Goal: Transaction & Acquisition: Purchase product/service

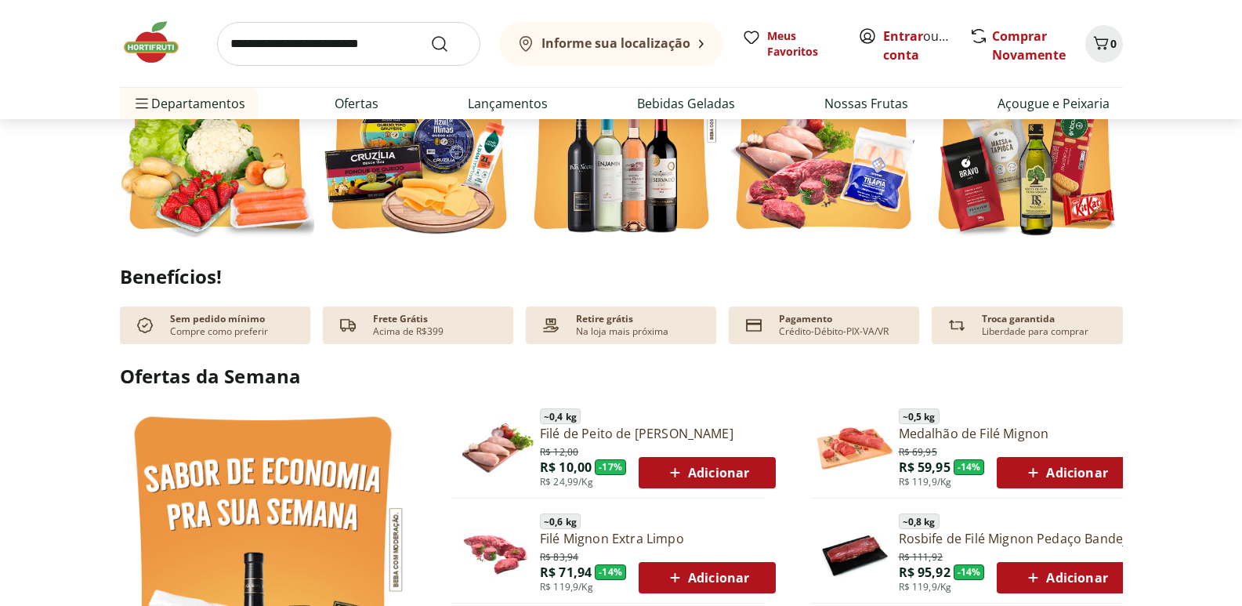
scroll to position [940, 0]
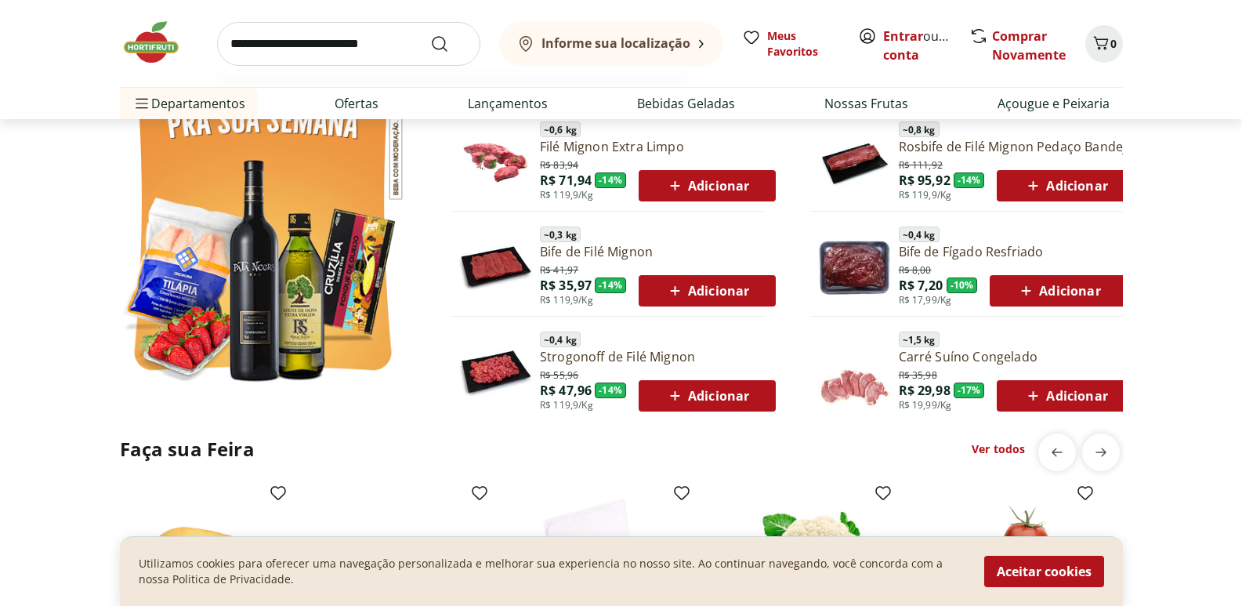
click at [306, 47] on input "search" at bounding box center [348, 44] width 263 height 44
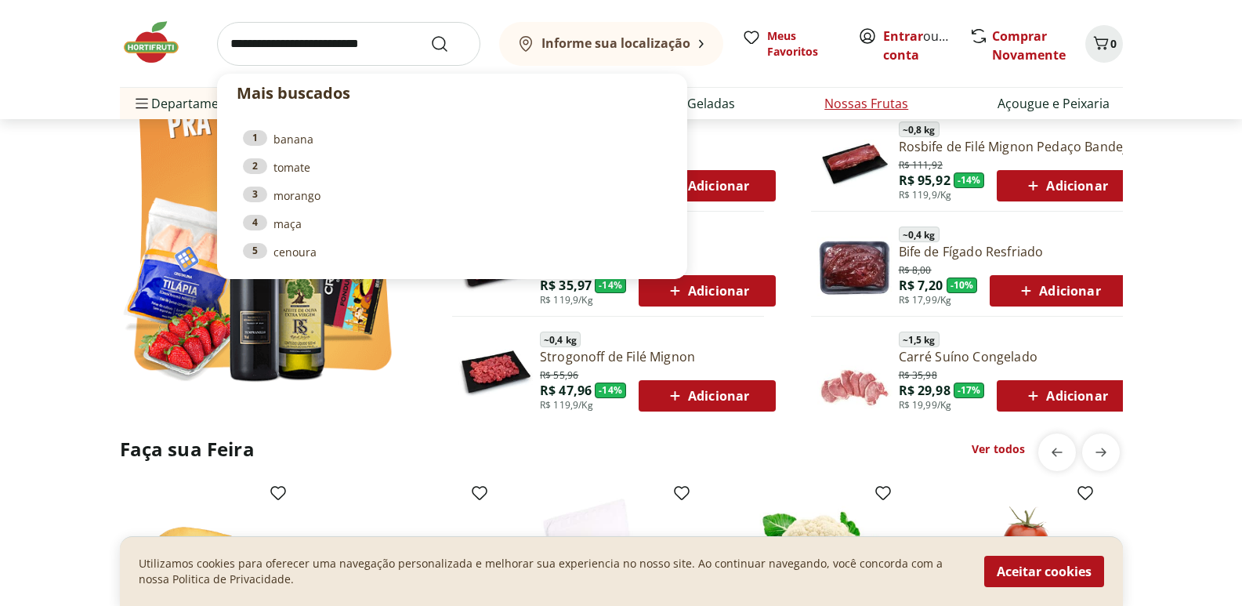
click at [890, 100] on link "Nossas Frutas" at bounding box center [866, 103] width 84 height 19
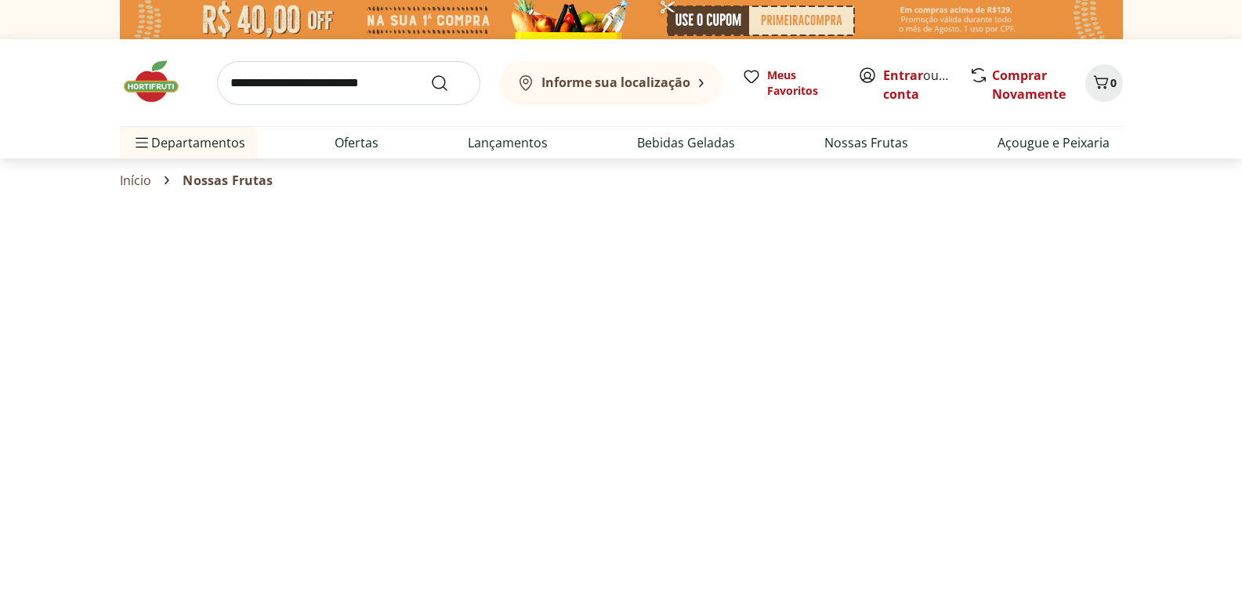
select select "**********"
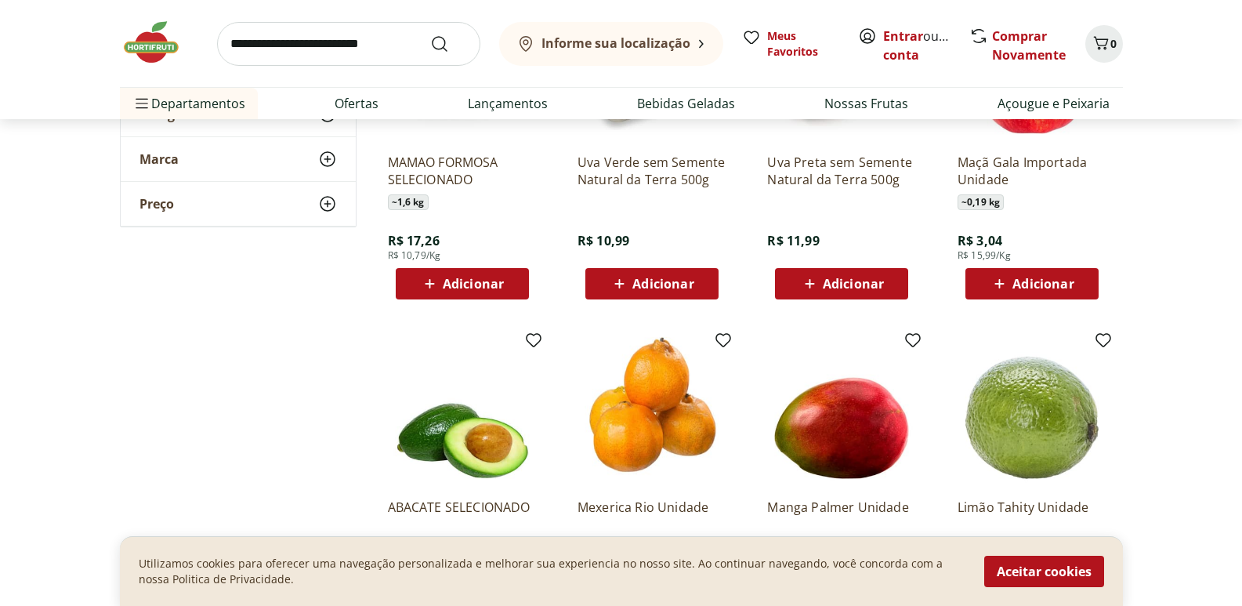
scroll to position [1019, 0]
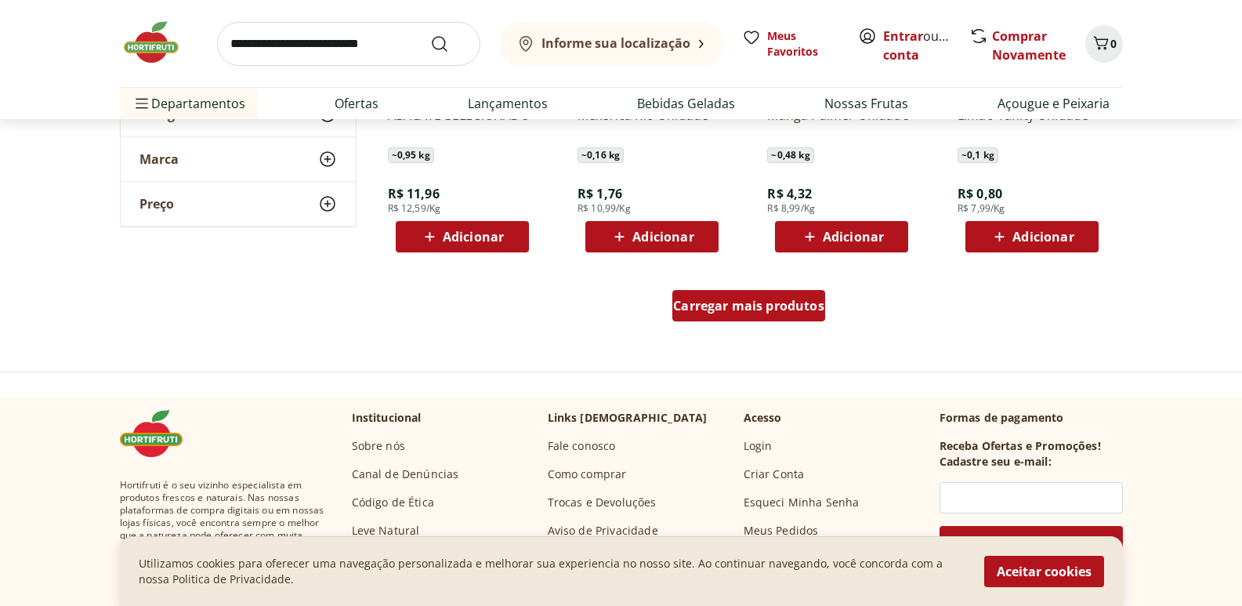
click at [784, 306] on span "Carregar mais produtos" at bounding box center [748, 305] width 151 height 13
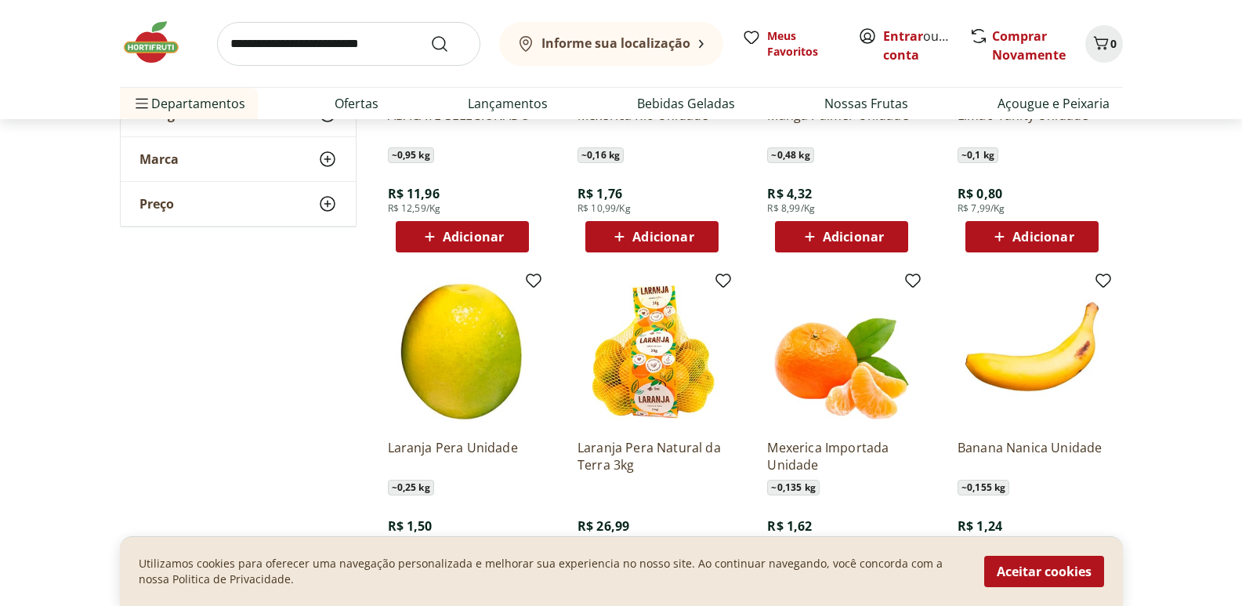
click at [655, 368] on img at bounding box center [652, 351] width 149 height 149
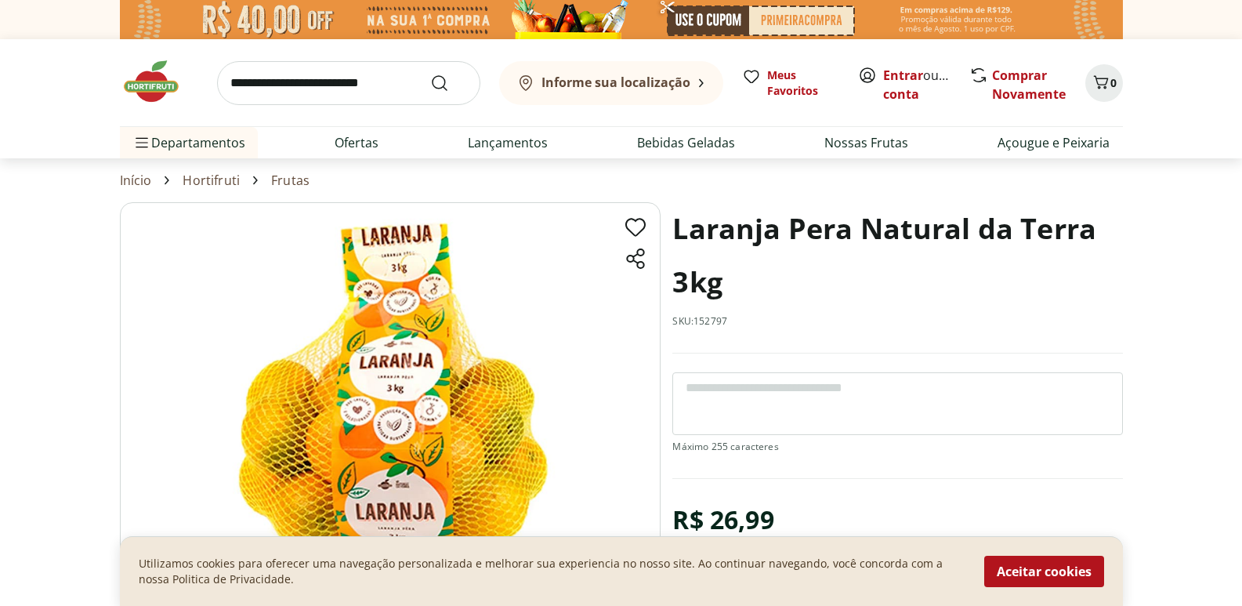
click at [1060, 571] on button "Aceitar cookies" at bounding box center [1044, 571] width 120 height 31
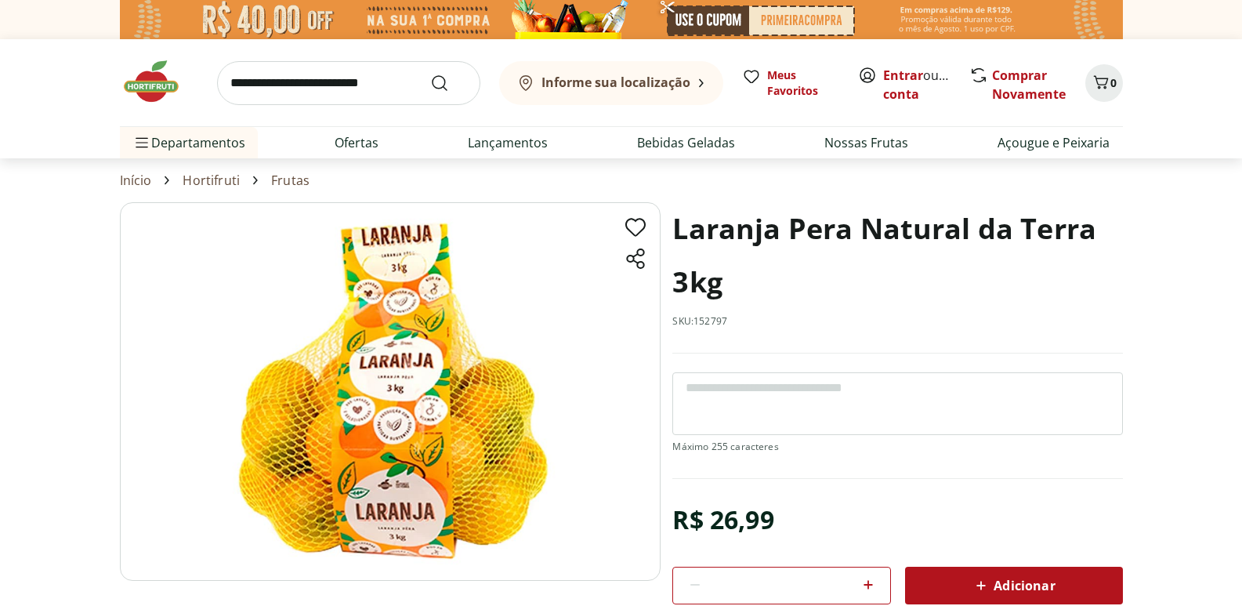
scroll to position [157, 0]
select select "**********"
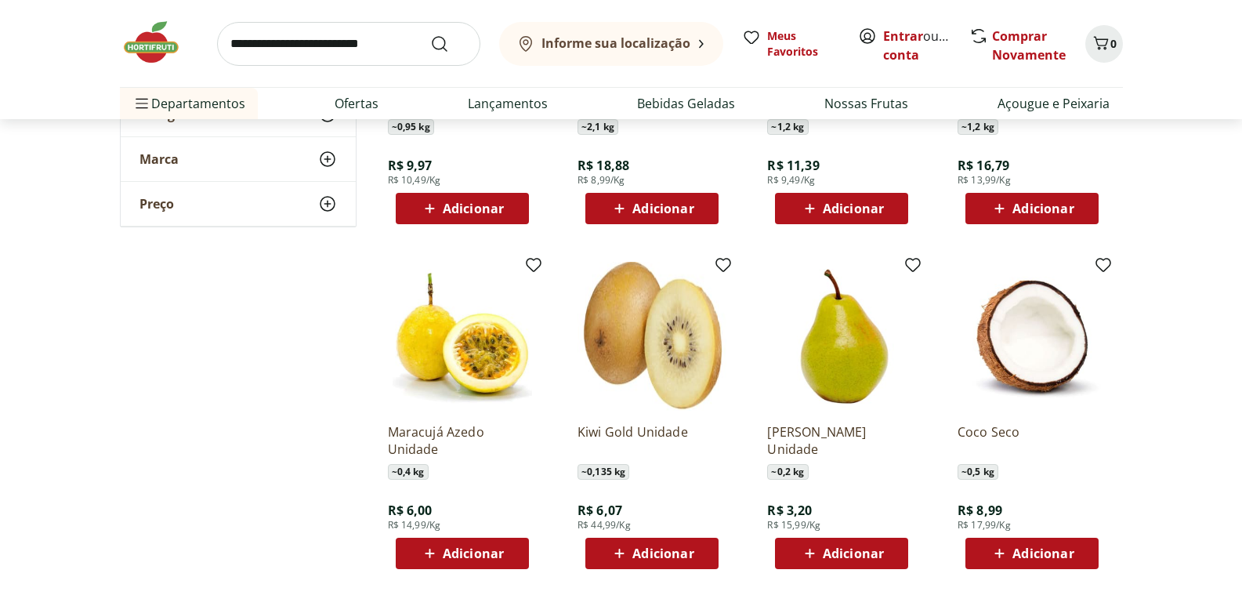
scroll to position [1489, 0]
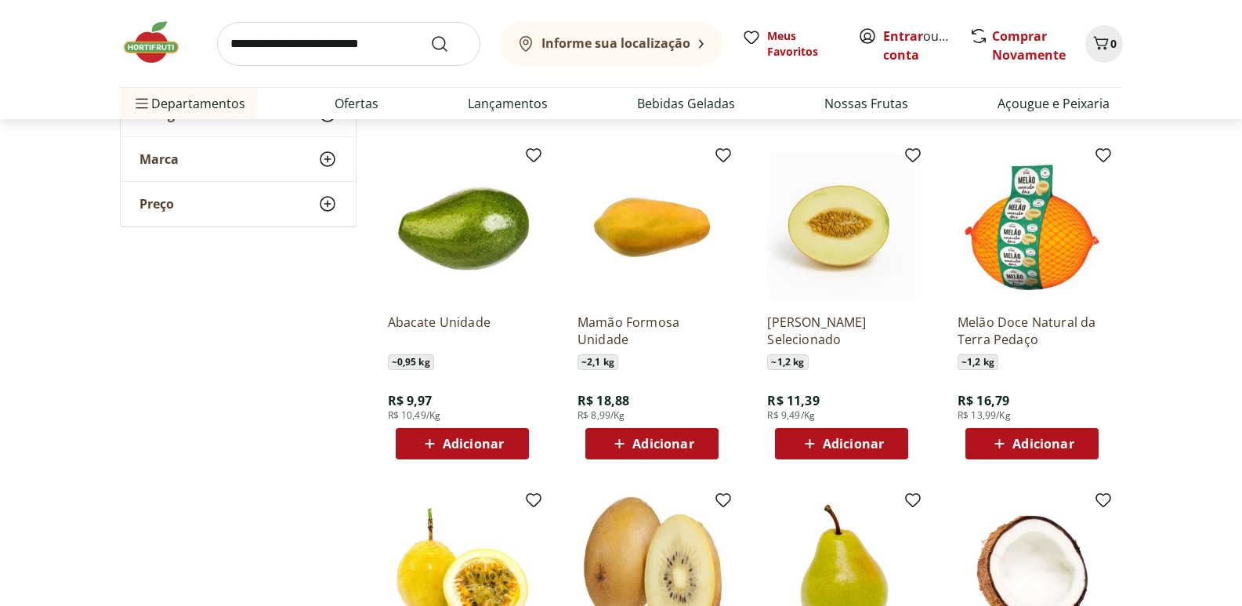
click at [1052, 239] on img at bounding box center [1032, 226] width 149 height 149
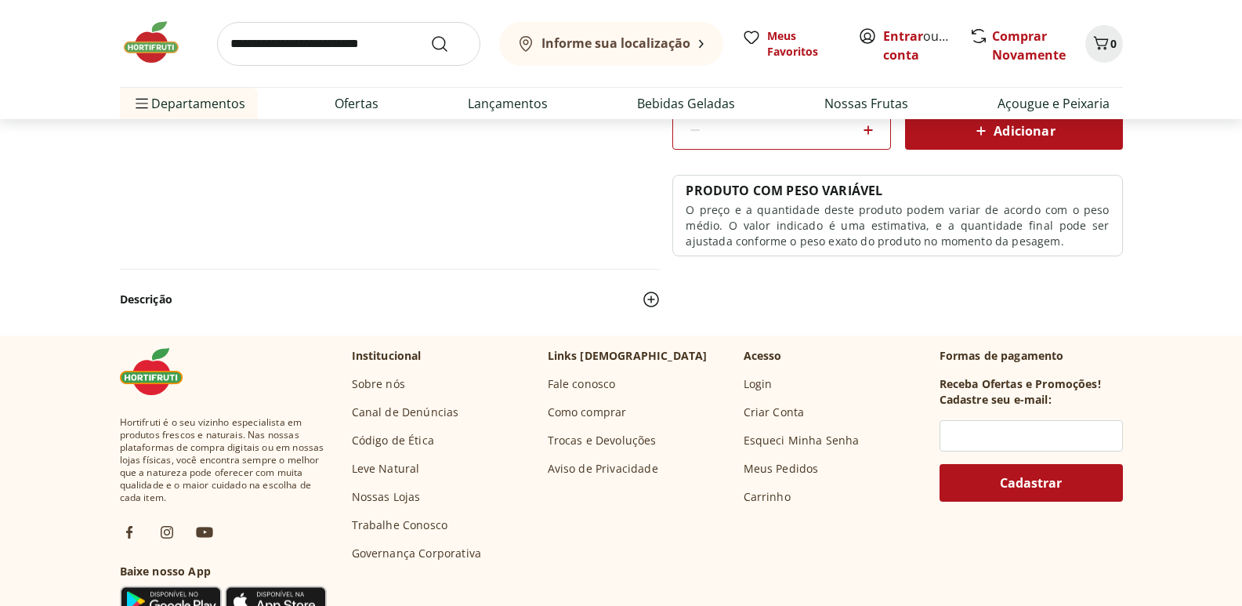
scroll to position [784, 0]
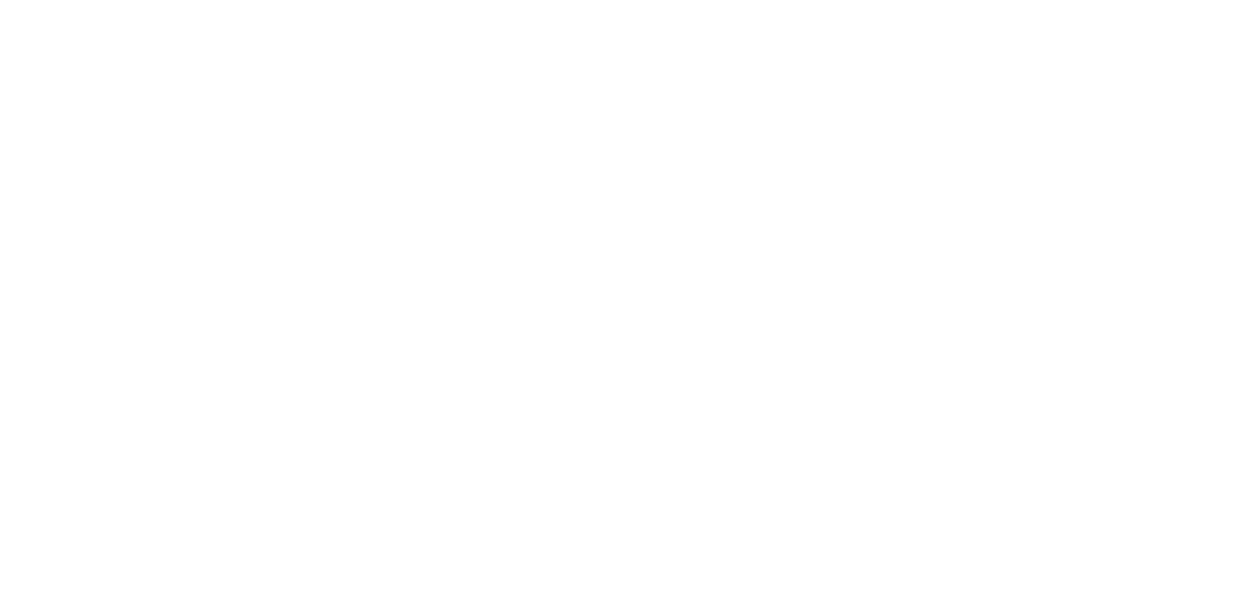
select select "**********"
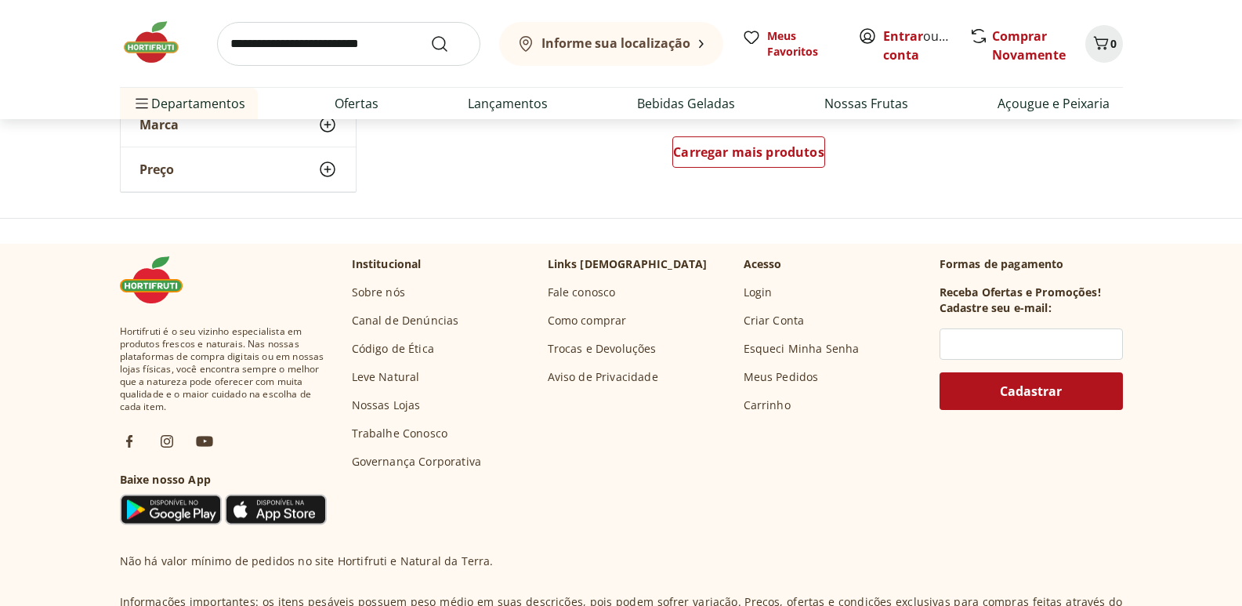
scroll to position [2037, 0]
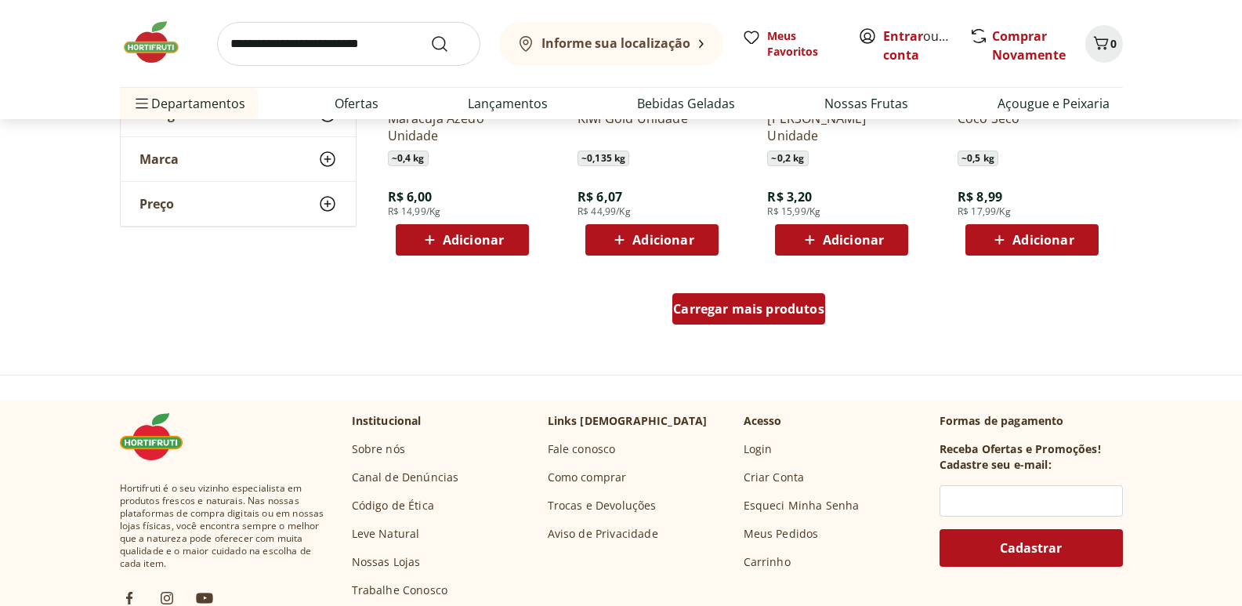
click at [781, 315] on span "Carregar mais produtos" at bounding box center [748, 308] width 151 height 13
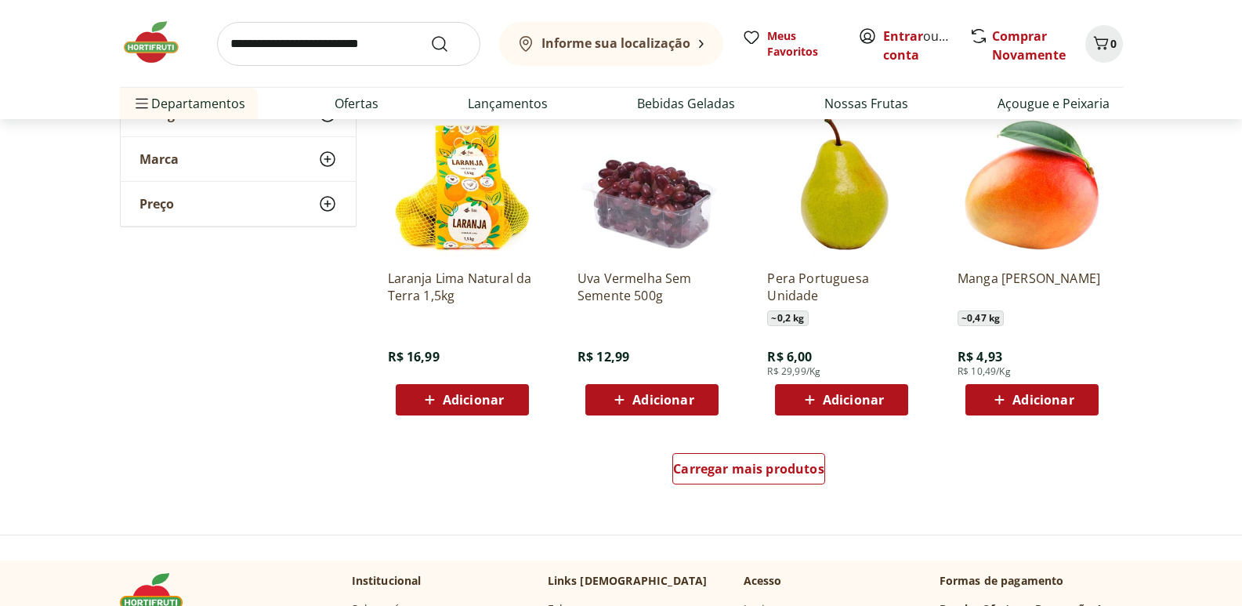
scroll to position [3056, 0]
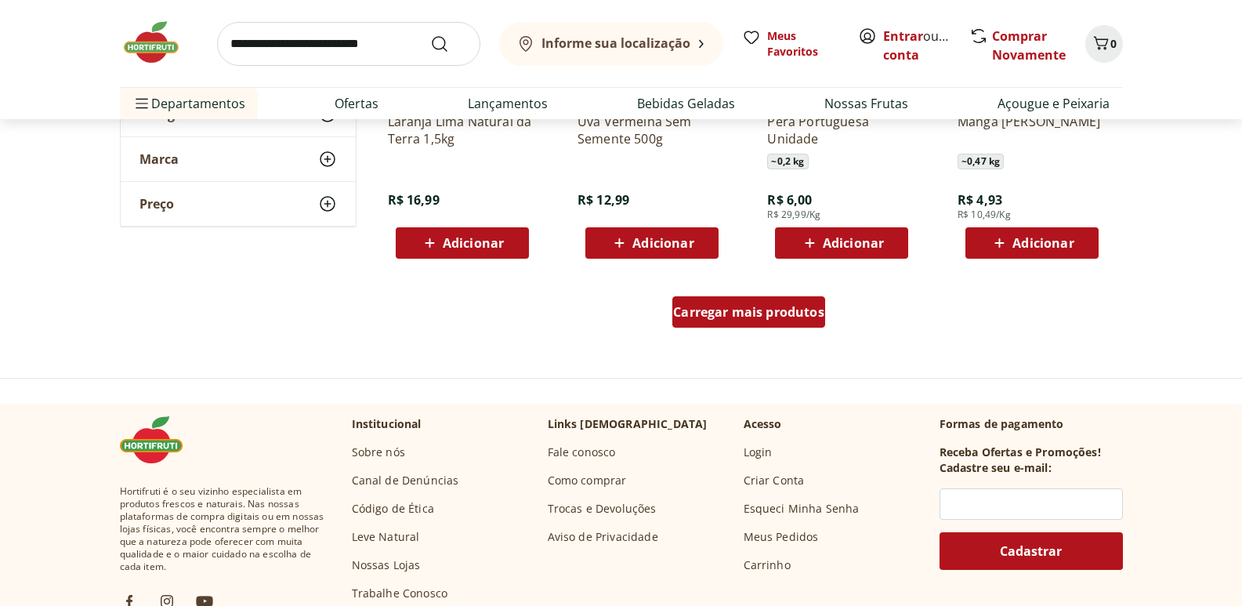
click at [775, 315] on span "Carregar mais produtos" at bounding box center [748, 312] width 151 height 13
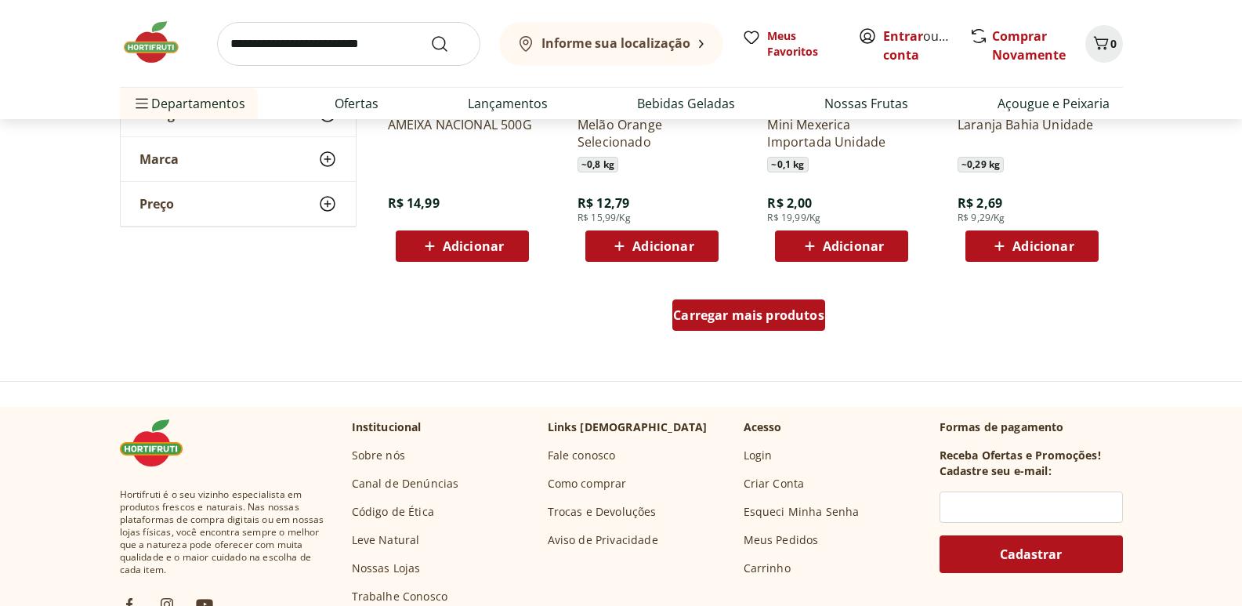
scroll to position [4153, 0]
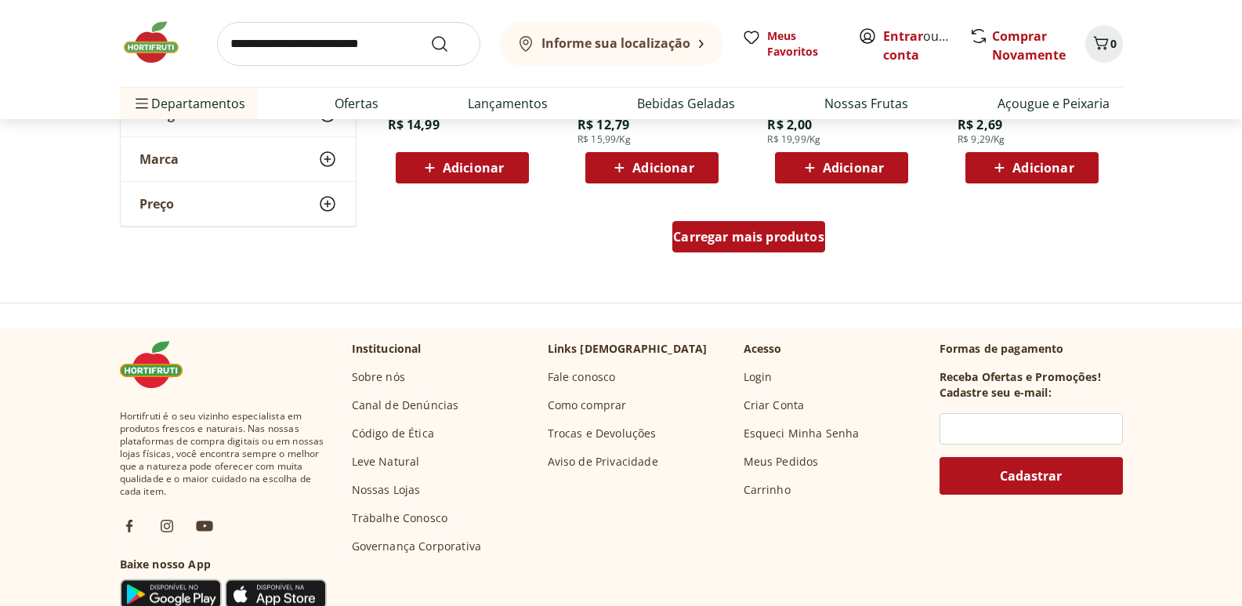
click at [768, 237] on span "Carregar mais produtos" at bounding box center [748, 236] width 151 height 13
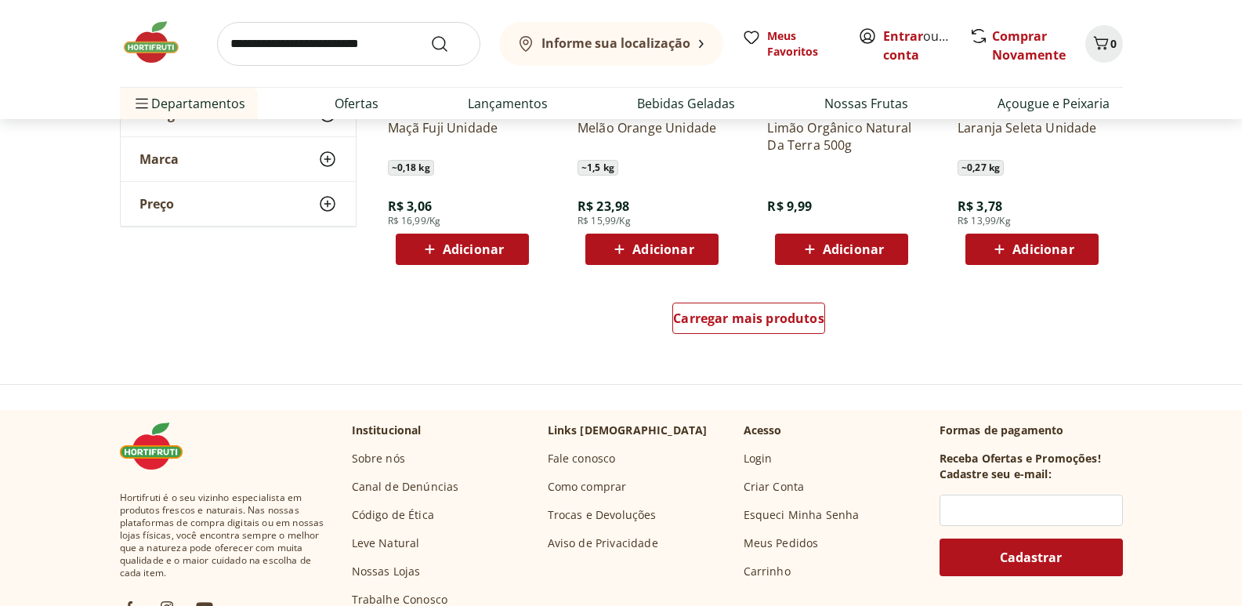
scroll to position [5172, 0]
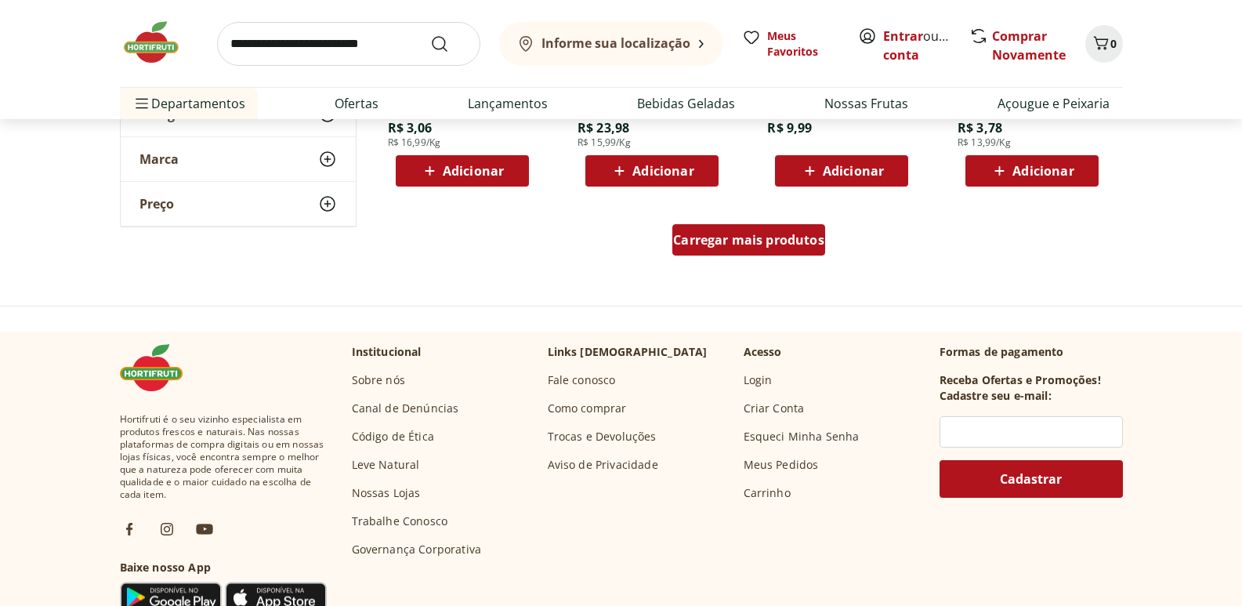
click at [770, 241] on span "Carregar mais produtos" at bounding box center [748, 240] width 151 height 13
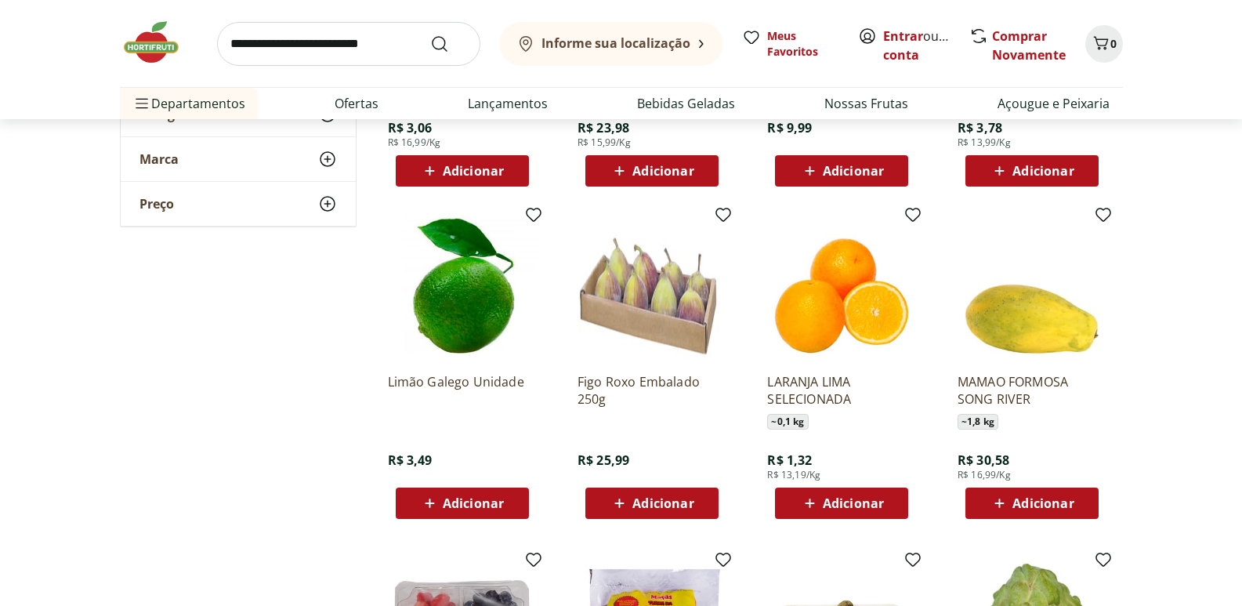
scroll to position [5329, 0]
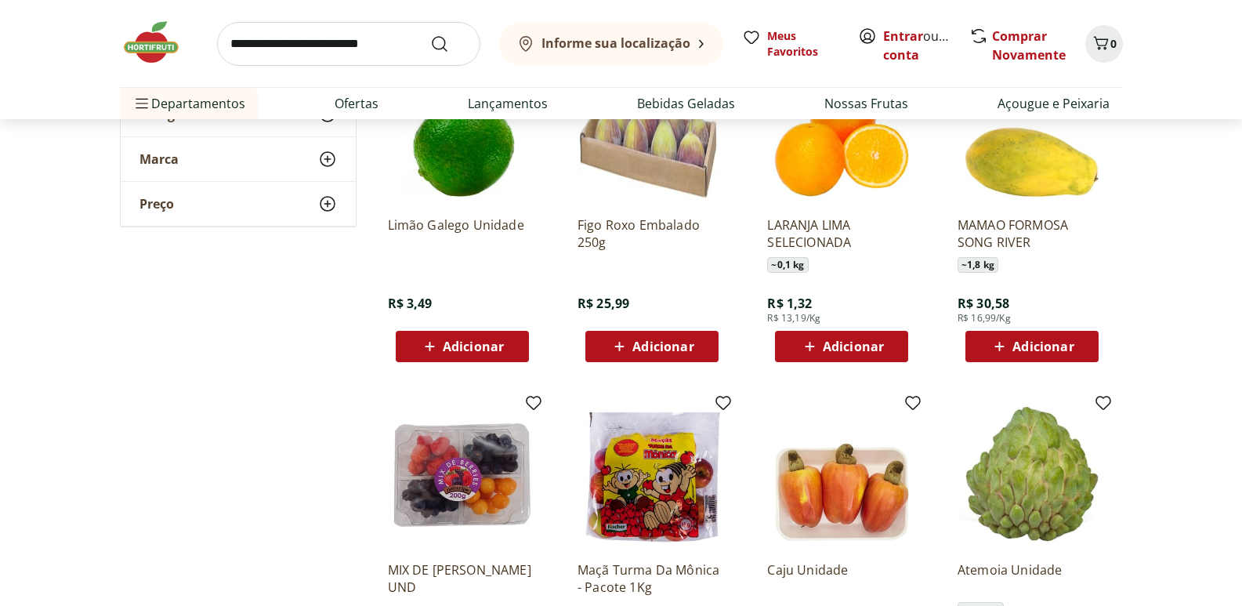
click at [482, 487] on img at bounding box center [462, 474] width 149 height 149
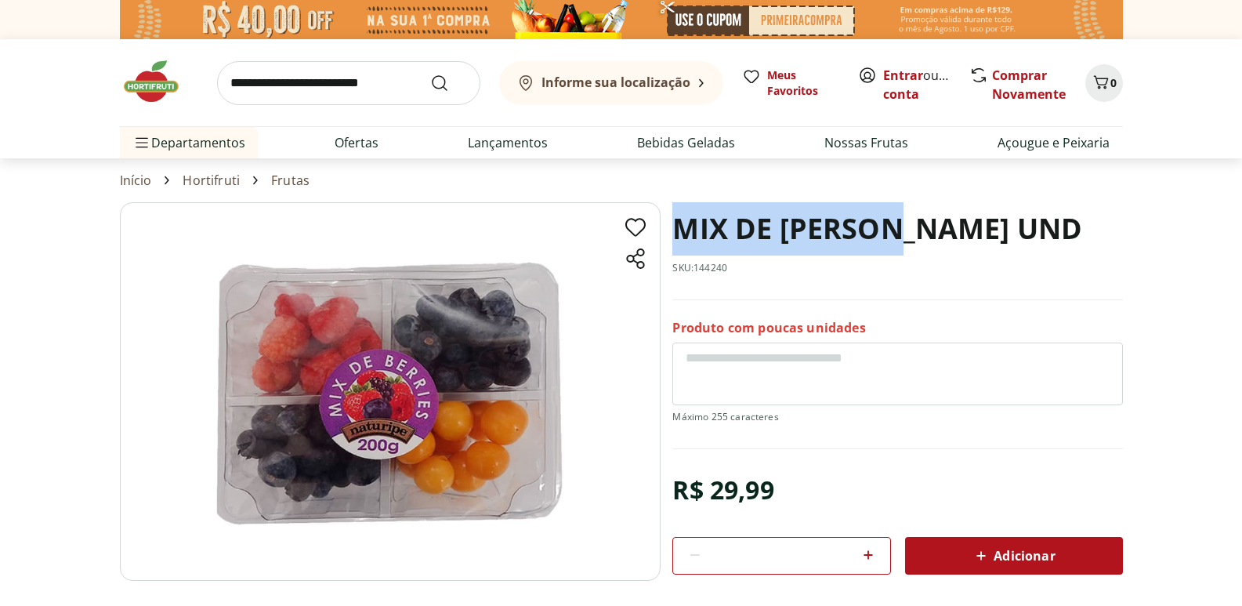
drag, startPoint x: 896, startPoint y: 223, endPoint x: 679, endPoint y: 244, distance: 217.3
click at [679, 244] on h1 "MIX DE [PERSON_NAME] UND" at bounding box center [877, 228] width 410 height 53
copy h1 "MIX DE BERRIES"
